Goal: Complete application form

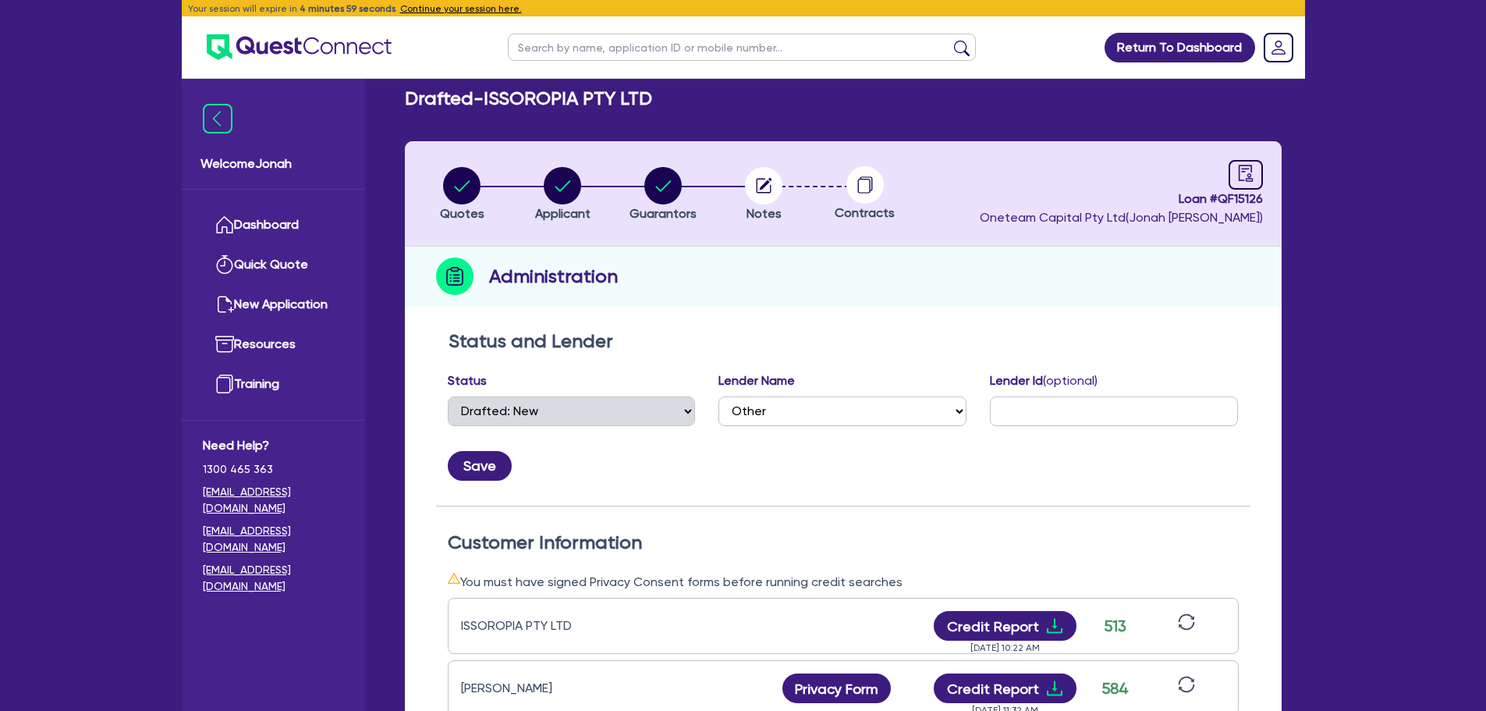
select select "DRAFTED_NEW"
select select "Other"
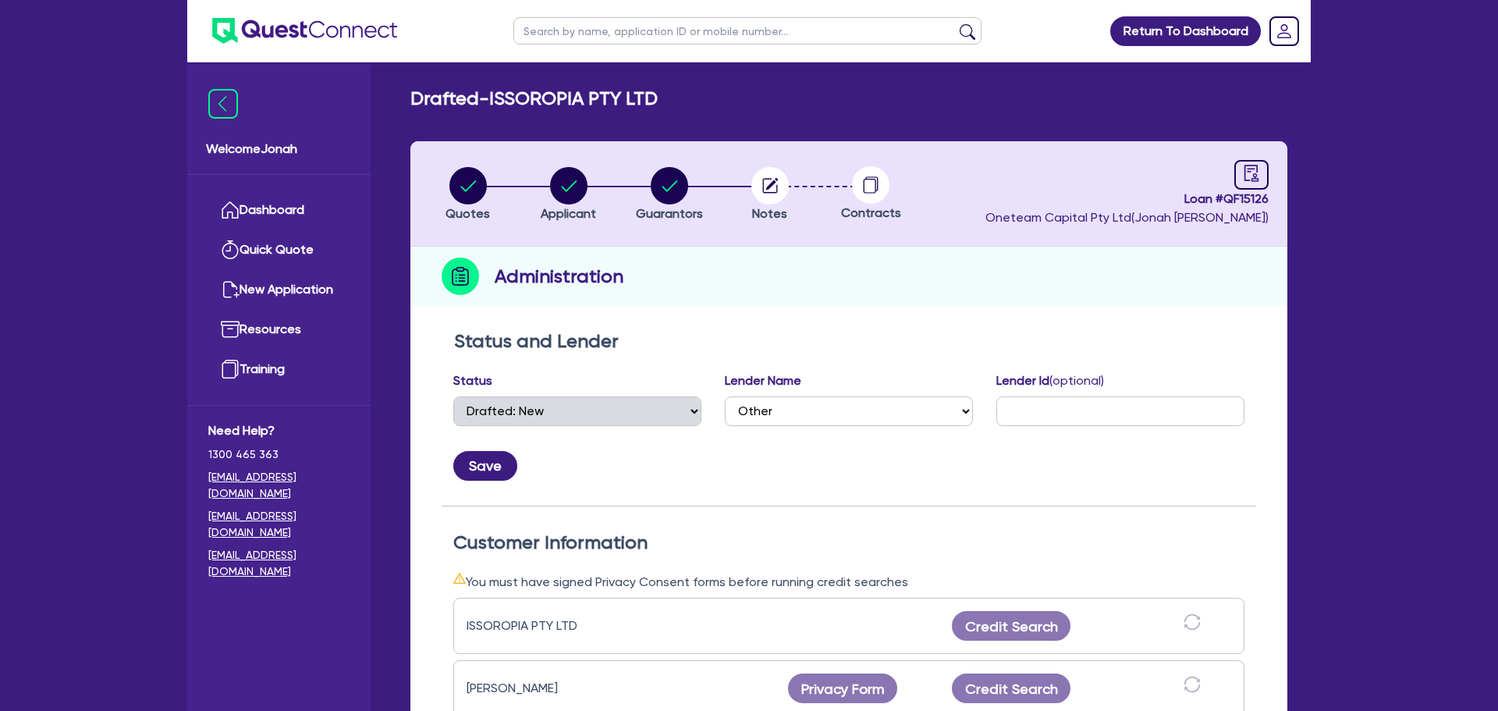
select select "DRAFTED_NEW"
select select "Other"
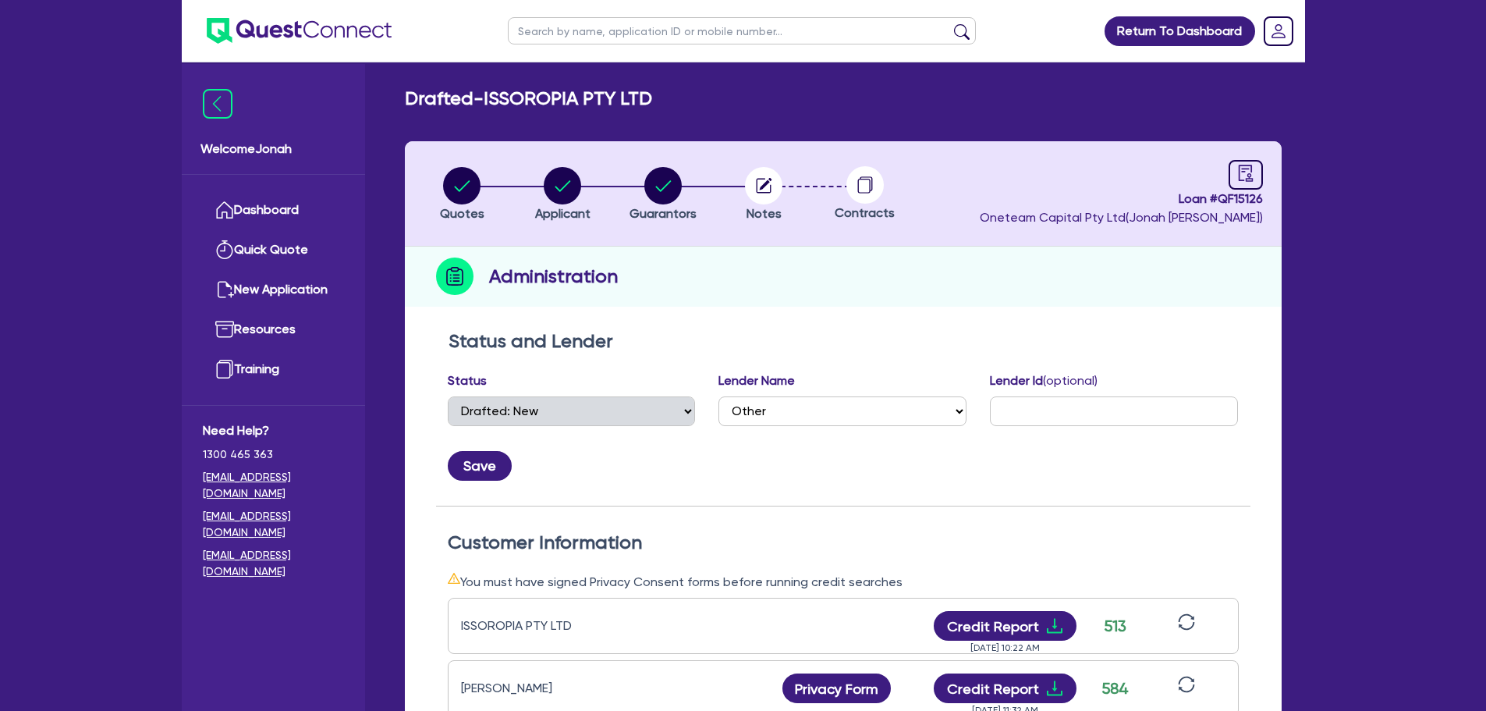
click at [531, 91] on h2 "Drafted - ISSOROPIA PTY LTD" at bounding box center [528, 98] width 247 height 23
click at [529, 120] on div "Drafted - ISSOROPIA PTY LTD Quotes Applicant Guarantors Notes Contracts Loan # …" at bounding box center [844, 601] width 924 height 1028
click at [730, 28] on input "text" at bounding box center [742, 30] width 468 height 27
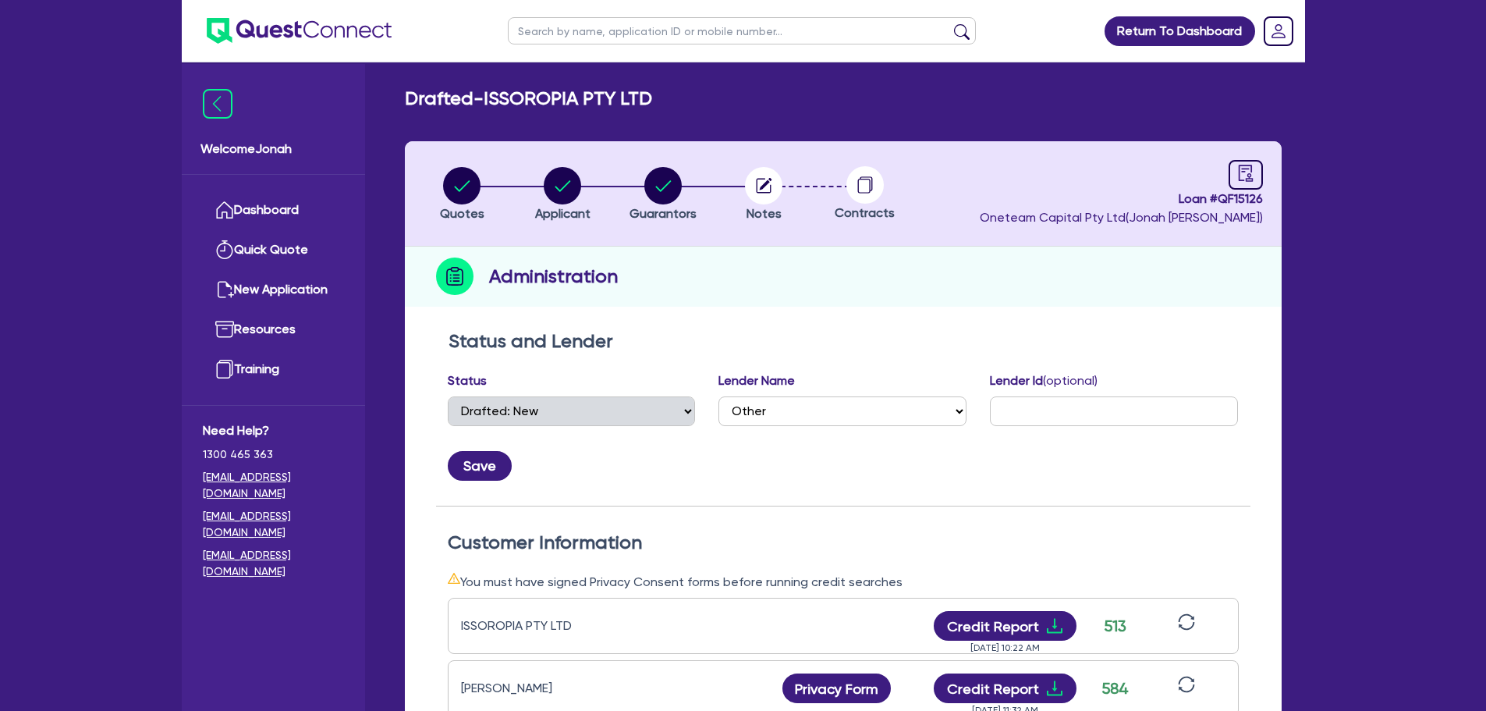
type input "thomas woodlock"
click at [959, 31] on button "submit" at bounding box center [962, 34] width 25 height 22
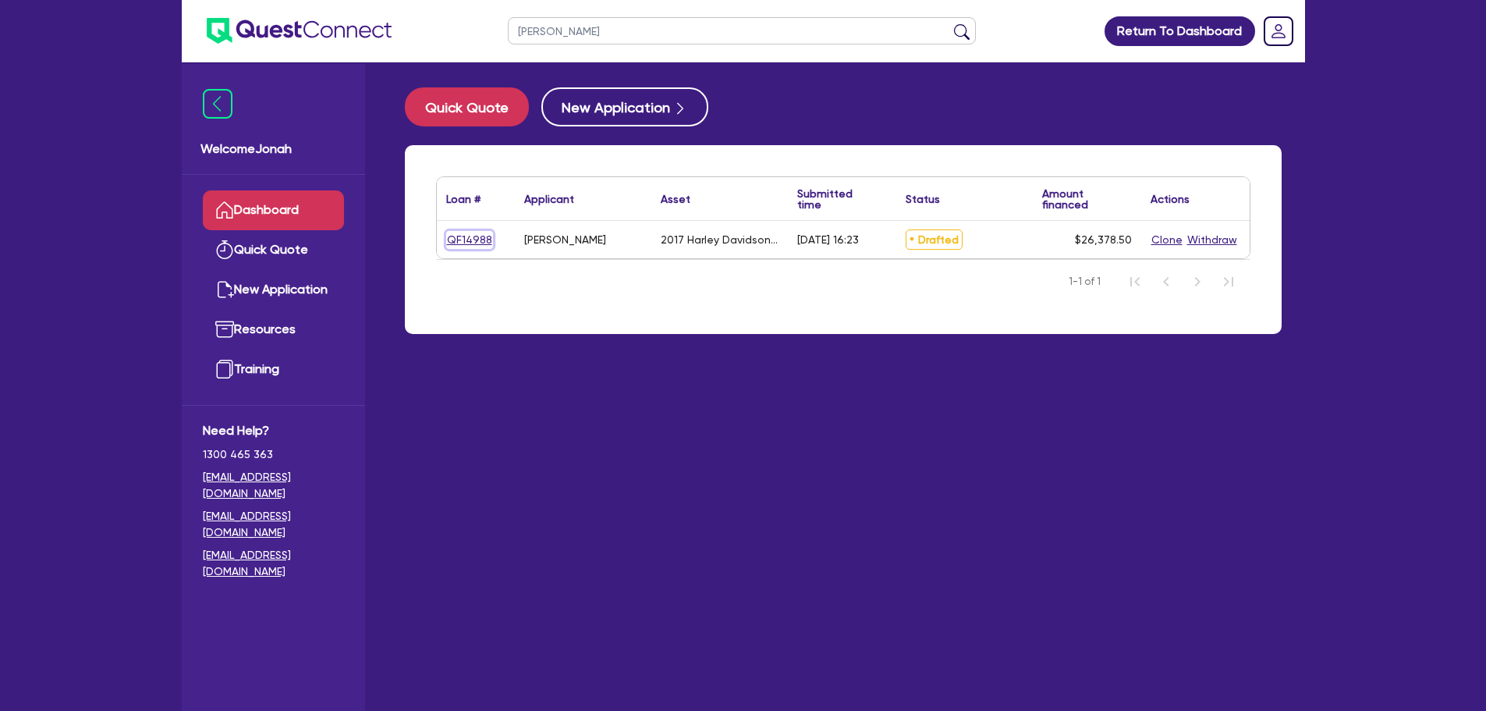
click at [481, 240] on link "QF14988" at bounding box center [469, 240] width 47 height 18
select select "CARS_AND_LIGHT_TRUCKS"
select select "PASSENGER_VEHICLES"
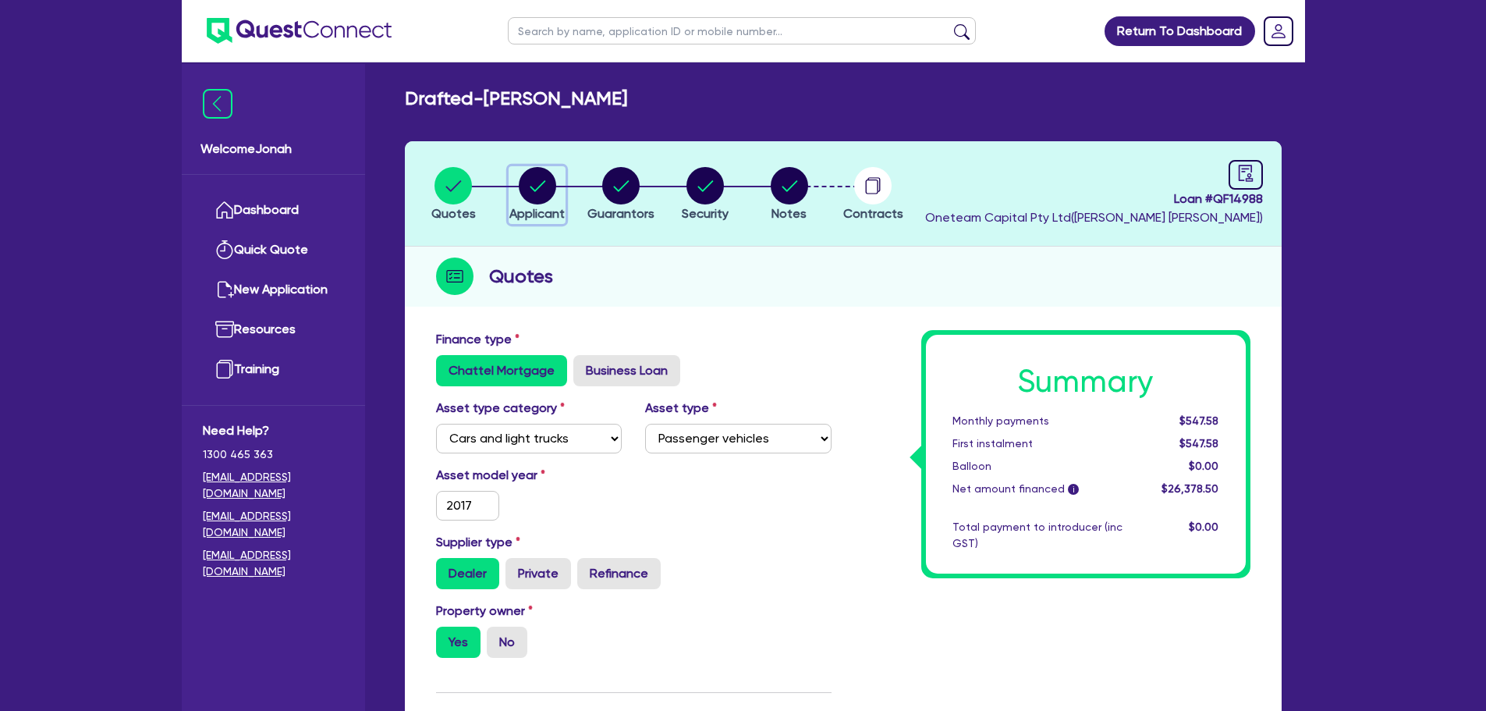
click at [548, 190] on circle "button" at bounding box center [537, 185] width 37 height 37
select select "SOLE_TRADER"
select select "HEALTH_BEAUTY"
select select "HAIR_BEAUTY_SALONS"
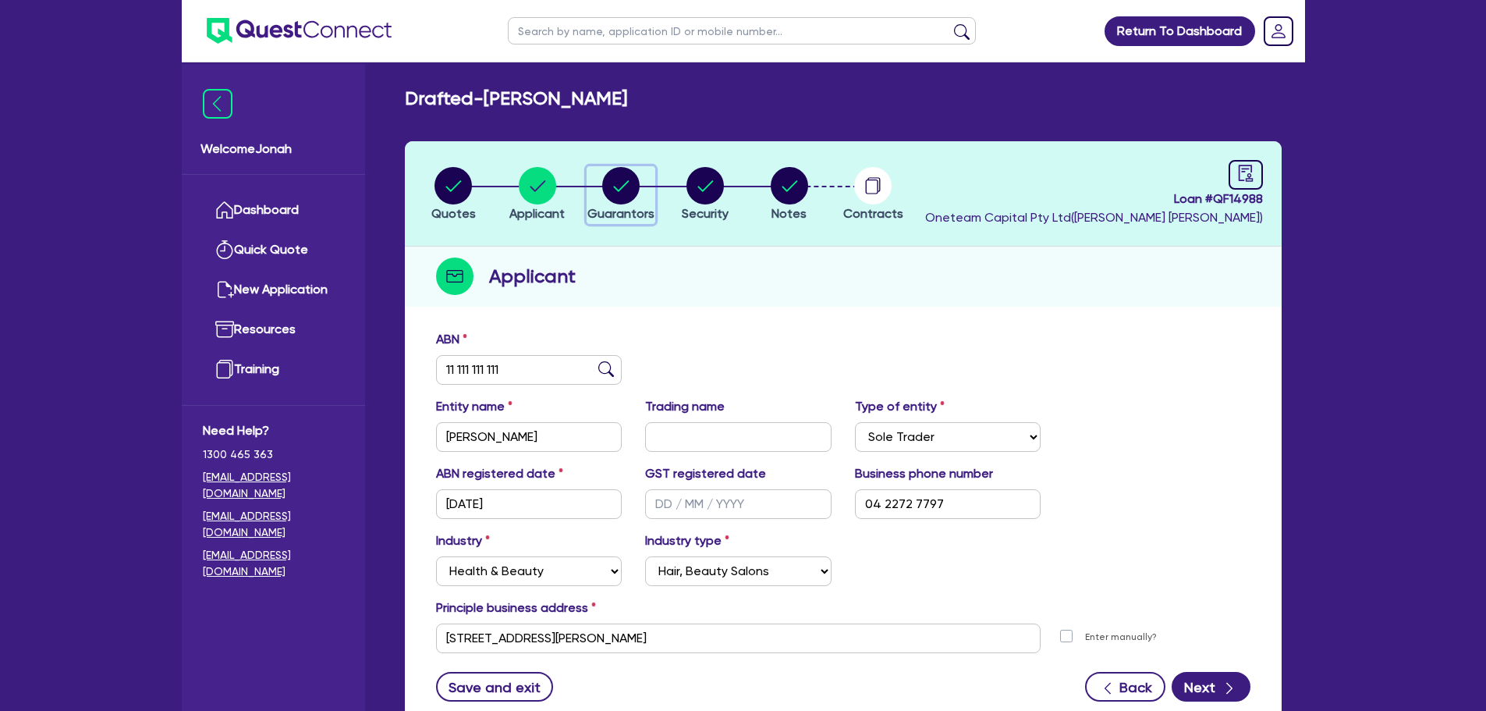
click at [627, 188] on circle "button" at bounding box center [620, 185] width 37 height 37
select select "MR"
select select "SA"
select select "SINGLE"
select select "PROPERTY"
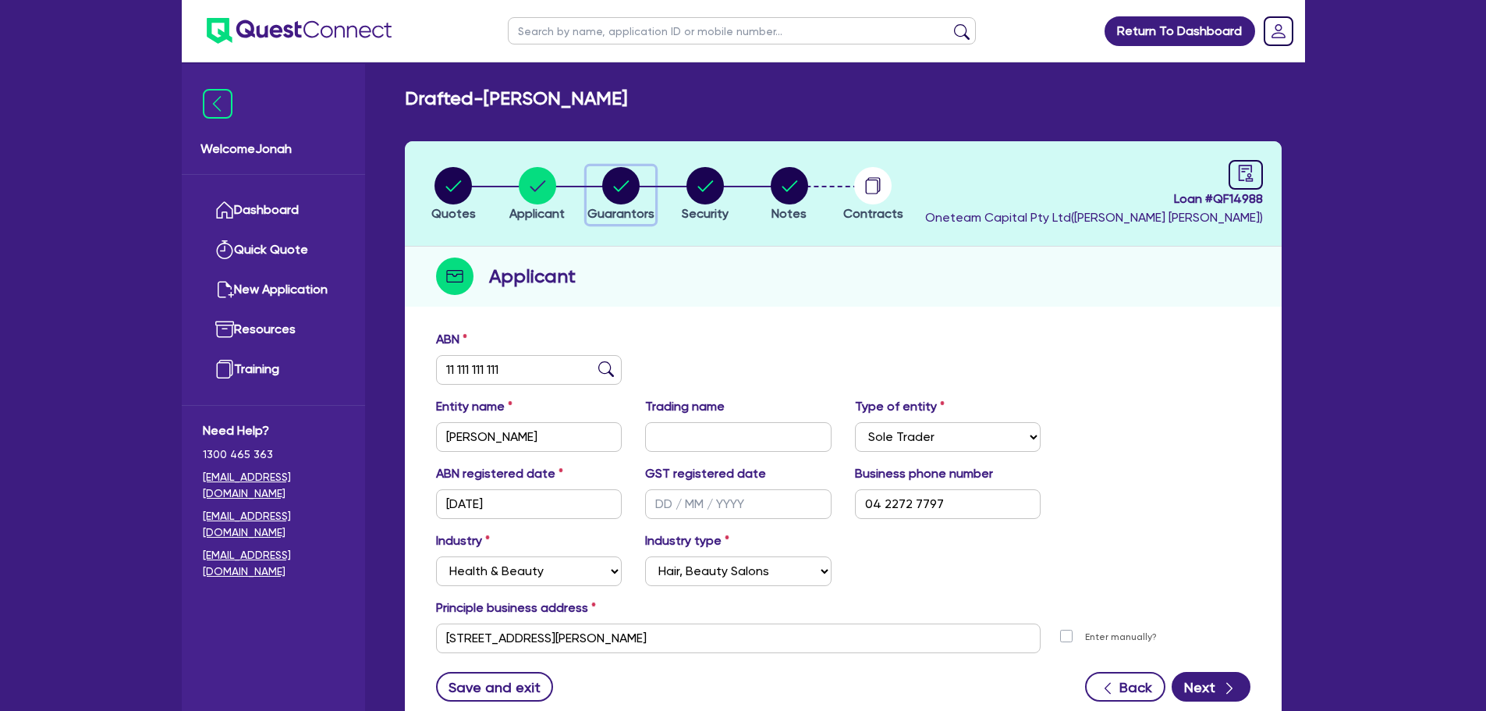
select select "HOUSEHOLD_PERSONAL"
select select "VEHICLE"
select select "CASH"
select select "MORTGAGE"
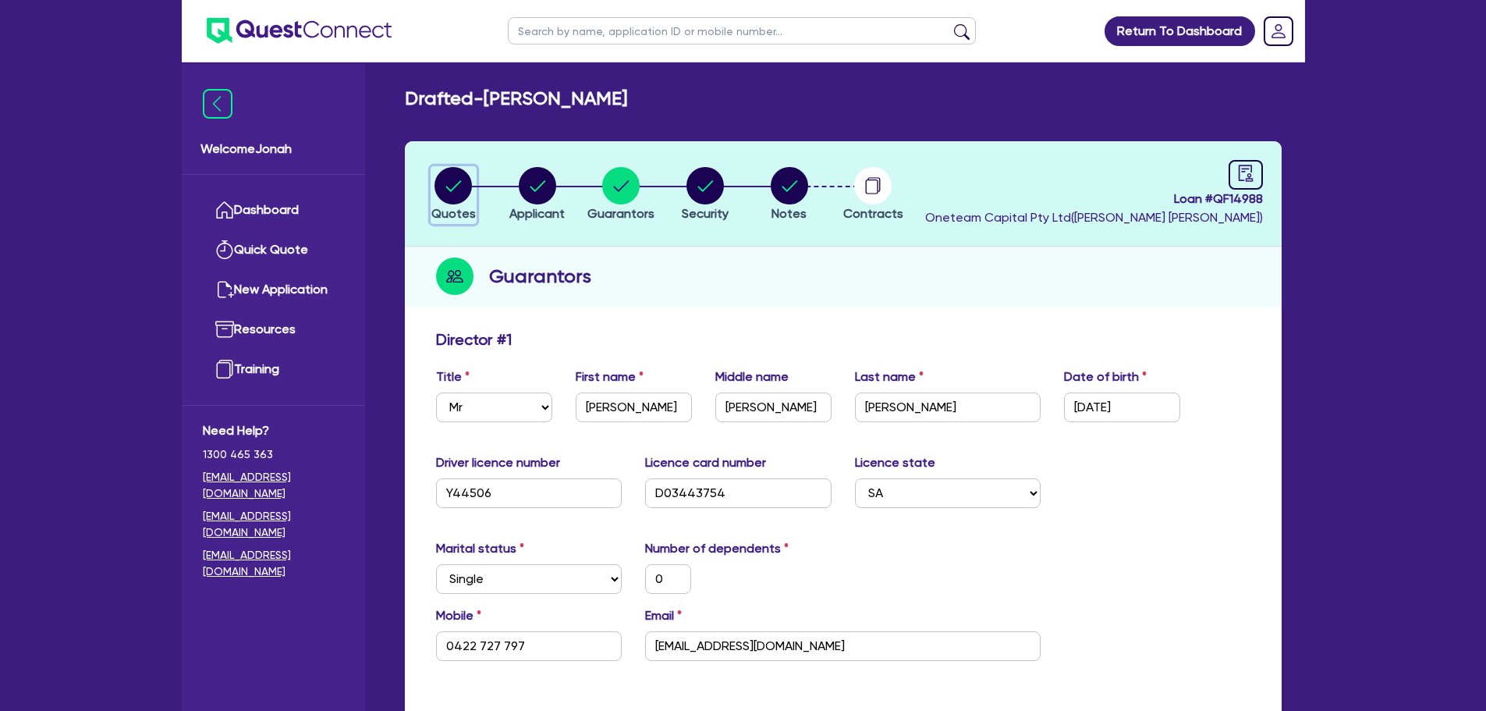
click at [463, 192] on circle "button" at bounding box center [453, 185] width 37 height 37
select select "CARS_AND_LIGHT_TRUCKS"
select select "PASSENGER_VEHICLES"
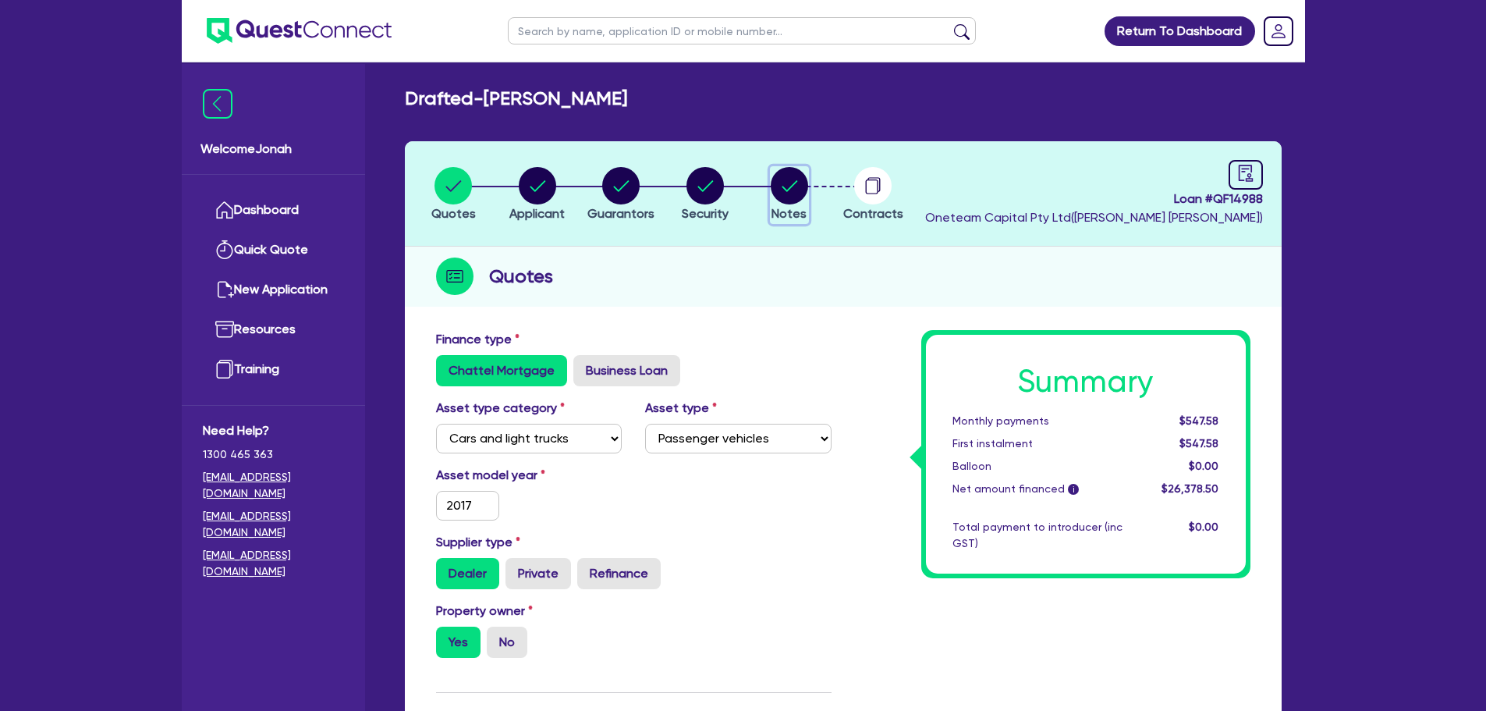
click at [774, 190] on circle "button" at bounding box center [789, 185] width 37 height 37
select select "Other"
